Goal: Task Accomplishment & Management: Complete application form

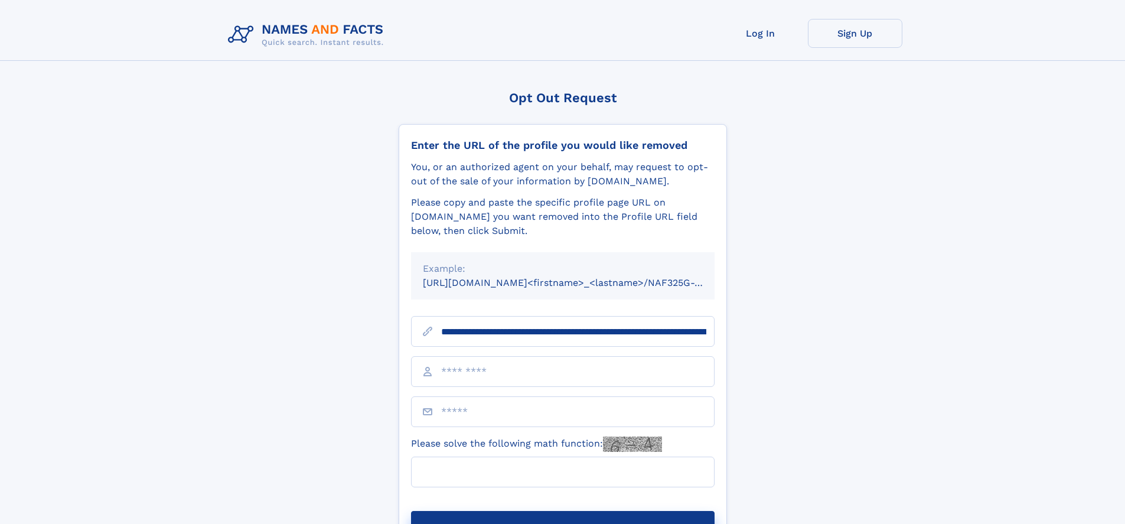
scroll to position [0, 144]
type input "**********"
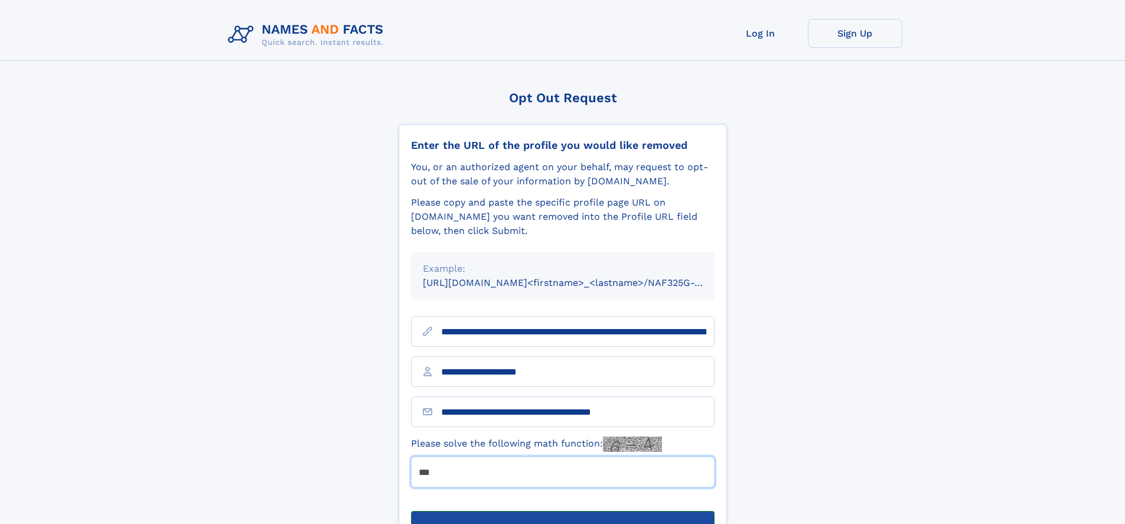
type input "***"
click at [562, 511] on button "Submit Opt Out Request" at bounding box center [563, 530] width 304 height 38
